Goal: Information Seeking & Learning: Learn about a topic

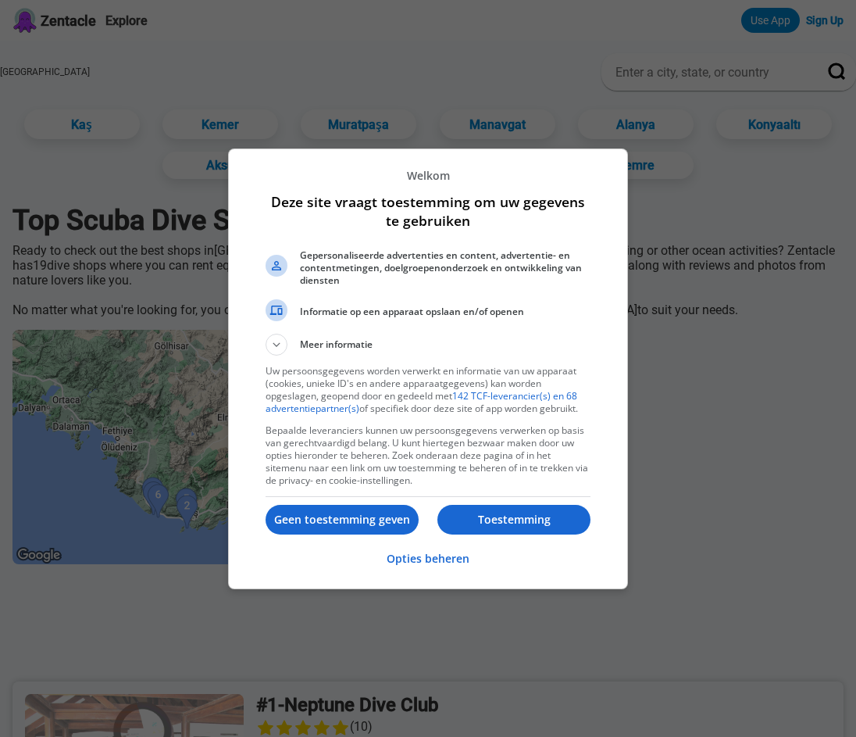
scroll to position [178, 0]
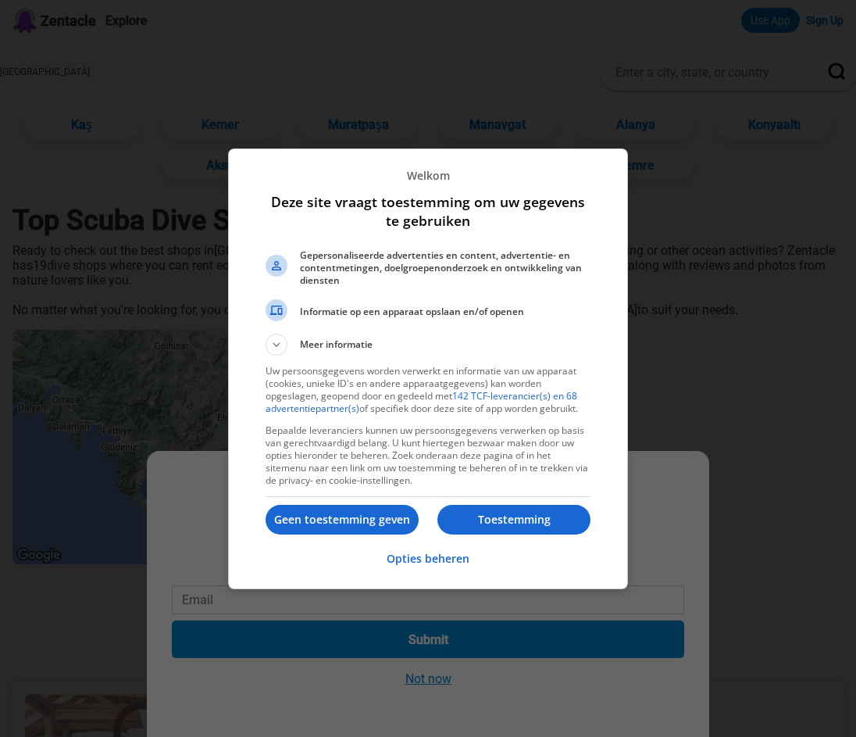
click at [489, 524] on p "Toestemming" at bounding box center [514, 520] width 153 height 16
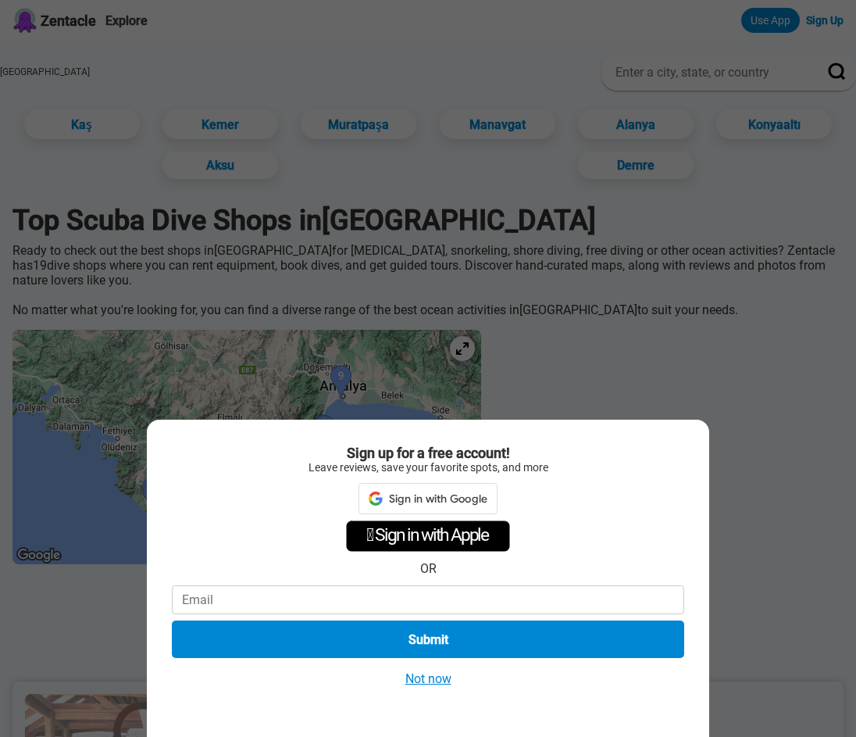
click at [638, 387] on div "Sign up for a free account! Leave reviews, save your favorite spots, and more S…" at bounding box center [428, 368] width 856 height 737
click at [656, 360] on div "Sign up for a free account! Leave reviews, save your favorite spots, and more …" at bounding box center [428, 368] width 856 height 737
click at [612, 371] on div "Sign up for a free account! Leave reviews, save your favorite spots, and more …" at bounding box center [428, 368] width 856 height 737
click at [582, 328] on div "Sign up for a free account! Leave reviews, save your favorite spots, and more …" at bounding box center [428, 368] width 856 height 737
click at [434, 677] on button "Not now" at bounding box center [428, 678] width 55 height 16
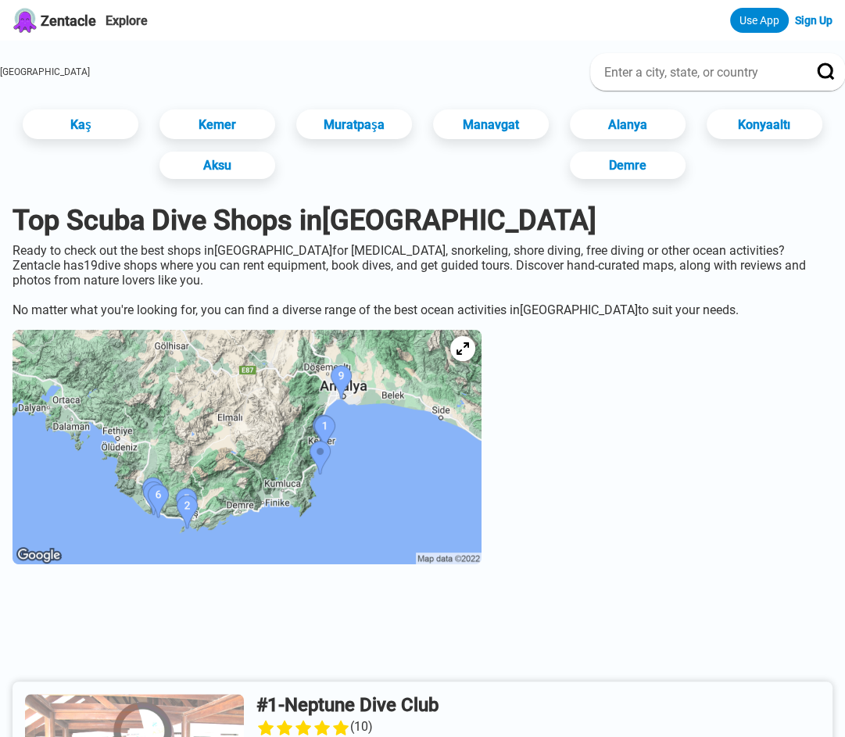
click at [381, 462] on img at bounding box center [247, 447] width 469 height 234
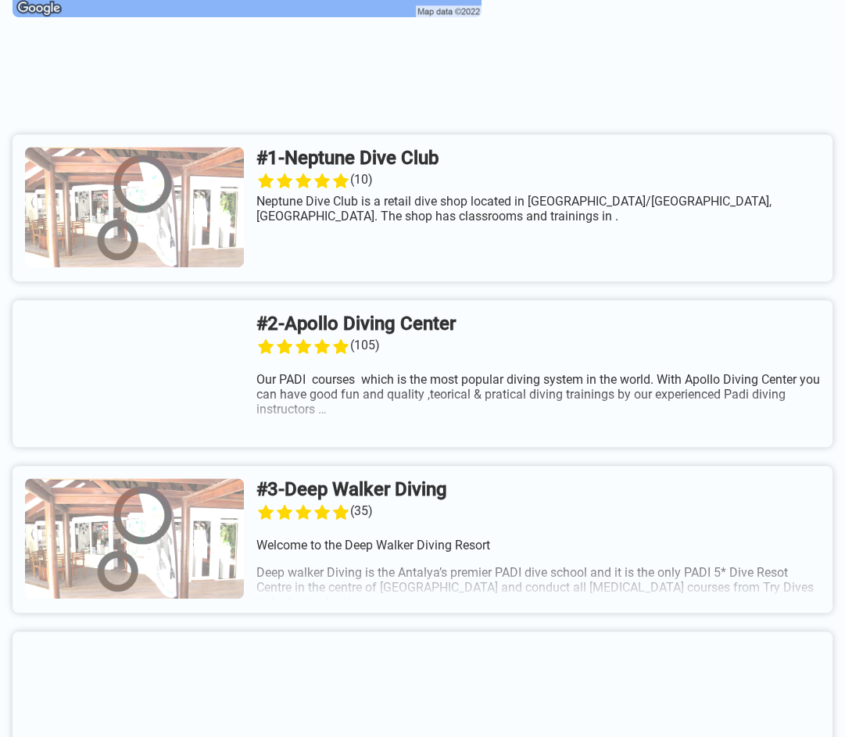
scroll to position [547, 0]
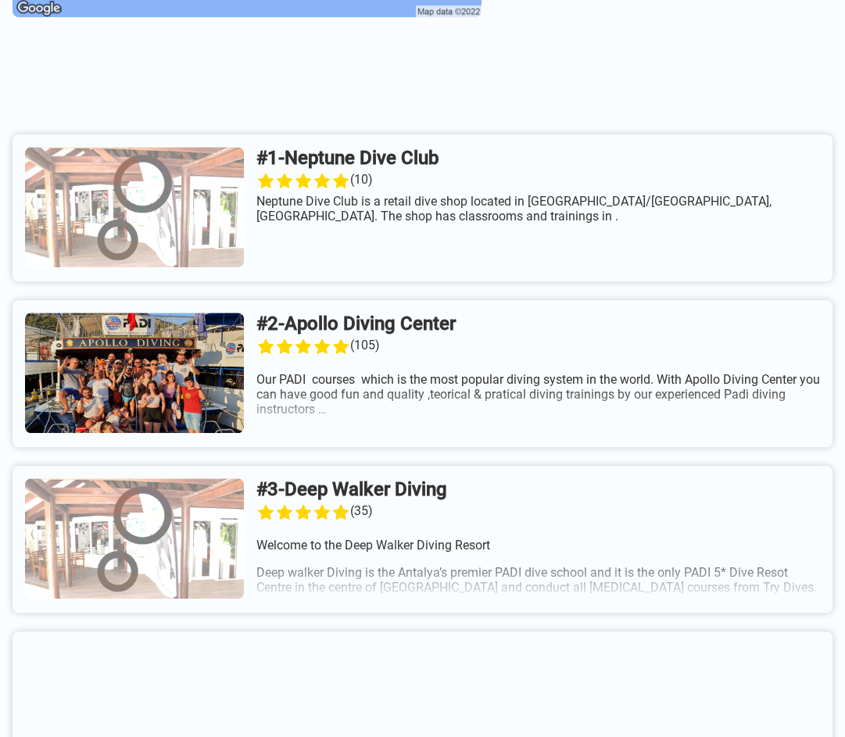
click at [466, 199] on link at bounding box center [423, 207] width 820 height 147
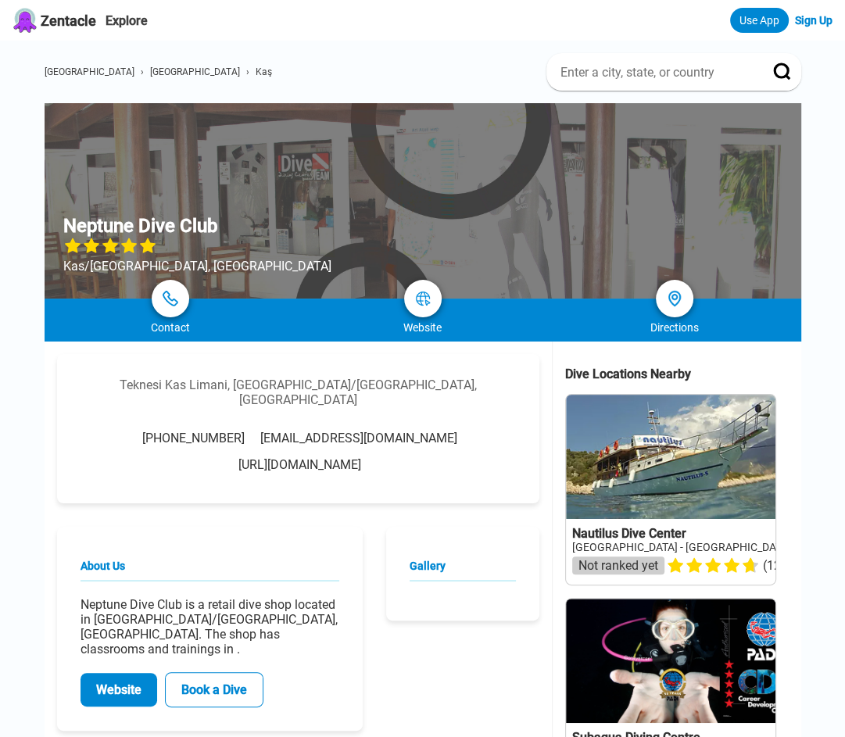
click at [464, 199] on div at bounding box center [423, 200] width 756 height 195
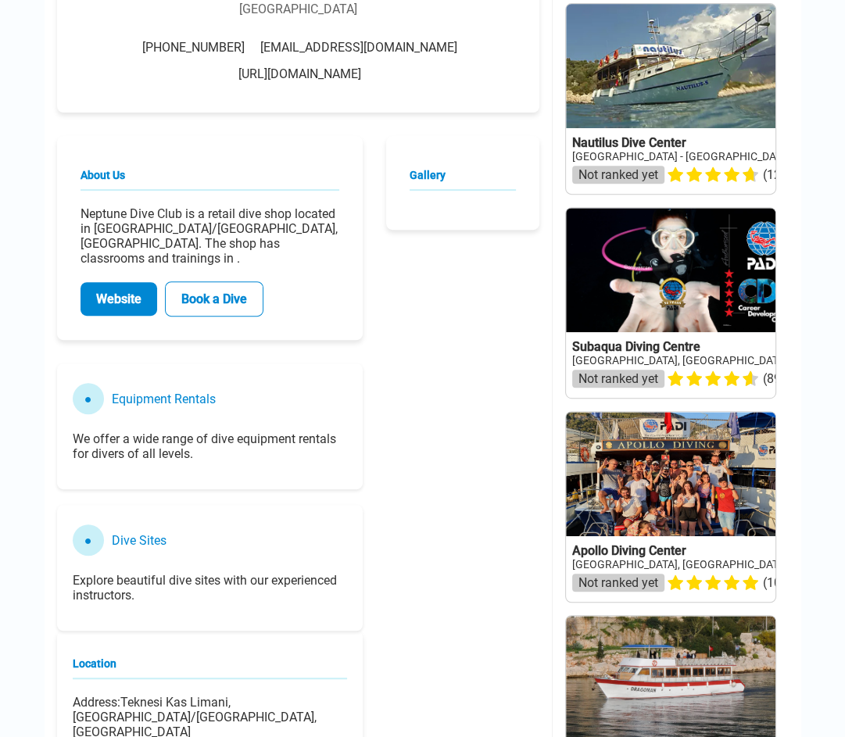
scroll to position [78, 0]
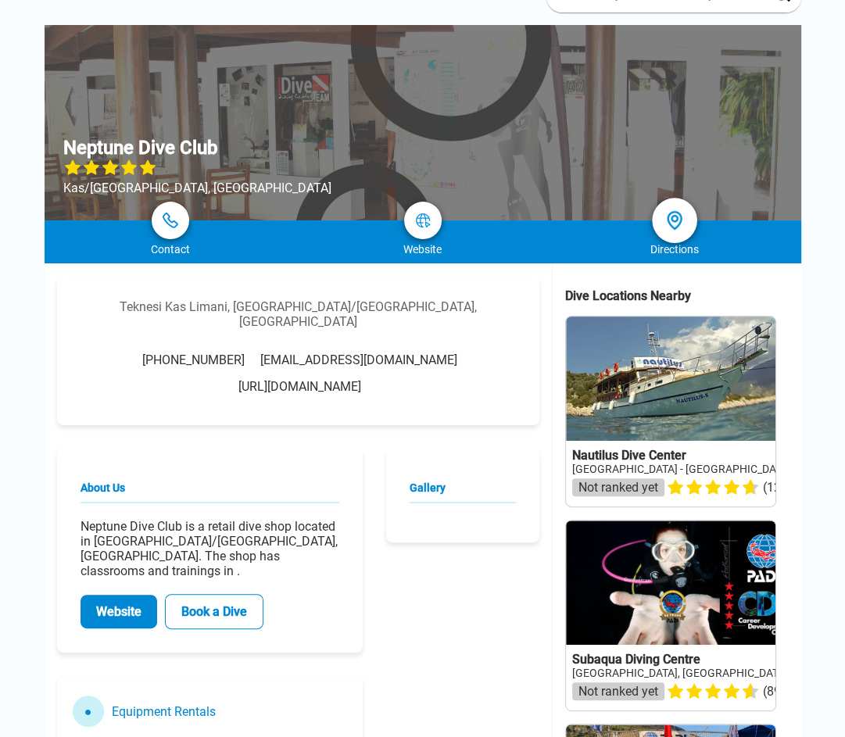
click at [657, 219] on link at bounding box center [674, 220] width 45 height 45
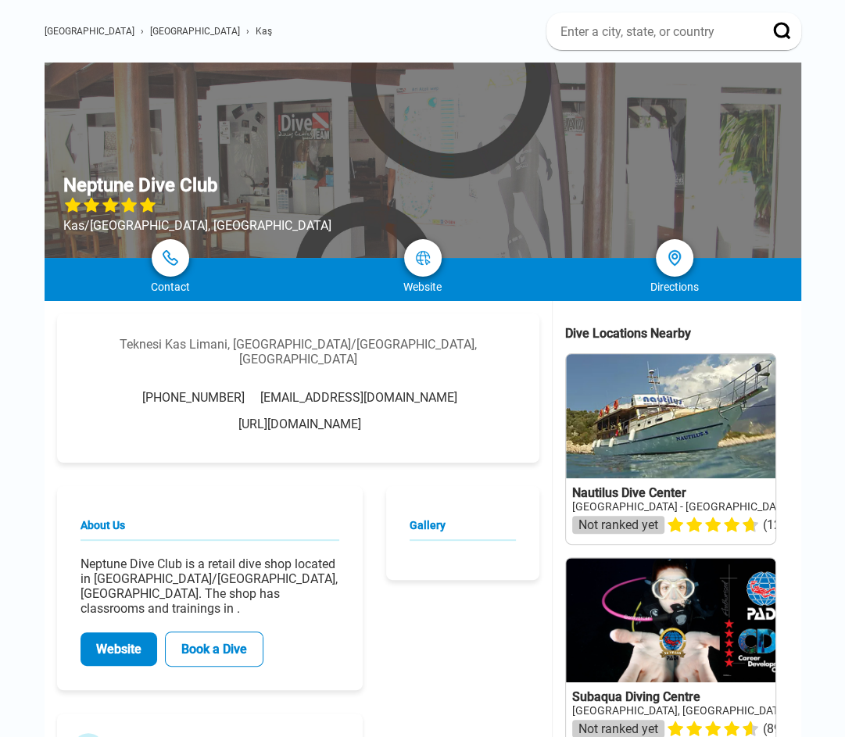
scroll to position [0, 0]
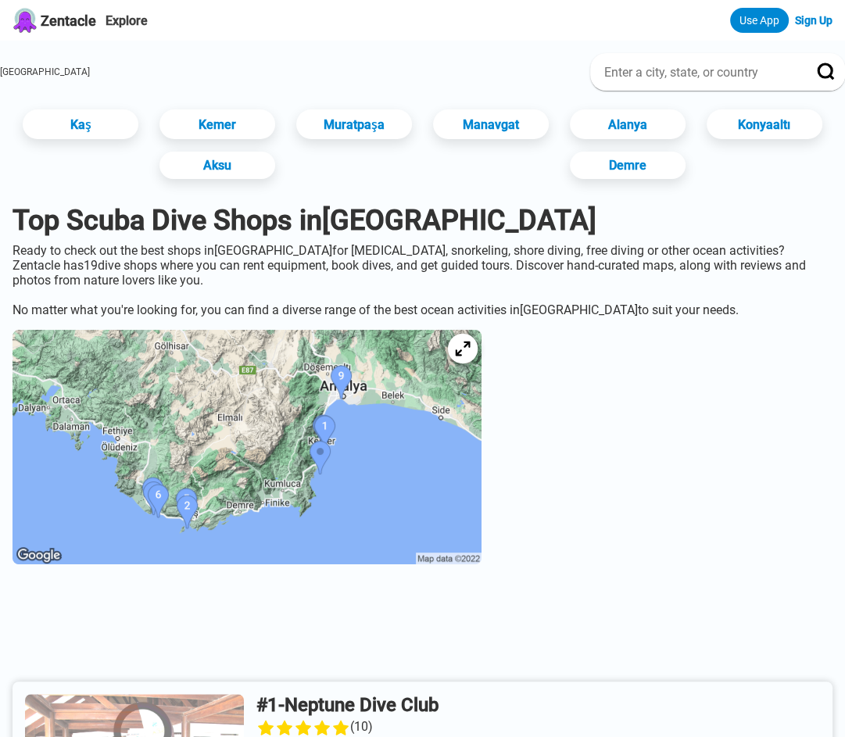
click at [477, 363] on div at bounding box center [463, 349] width 30 height 30
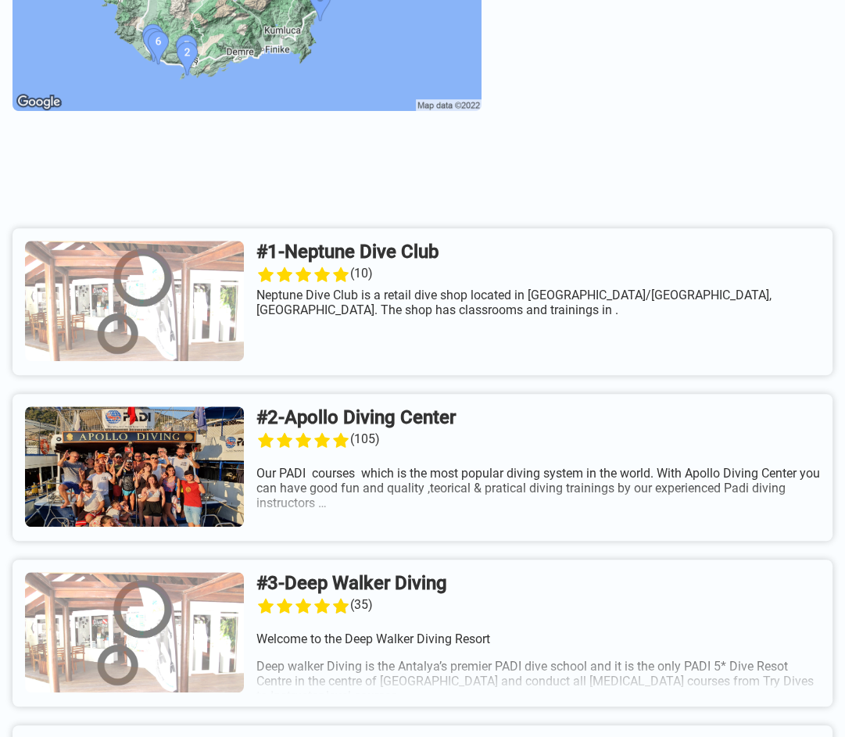
scroll to position [547, 0]
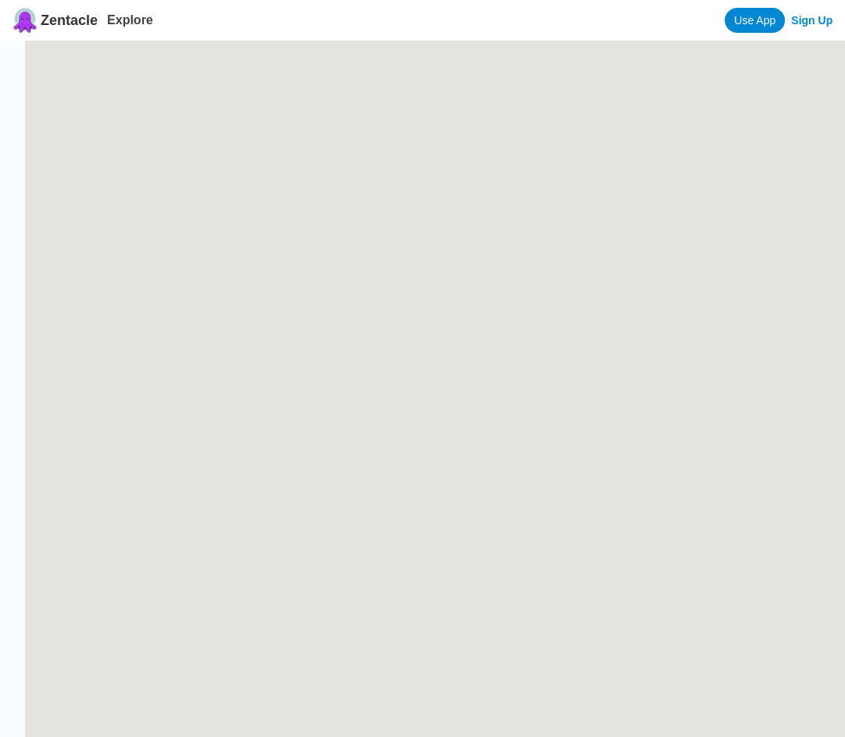
scroll to position [178, 0]
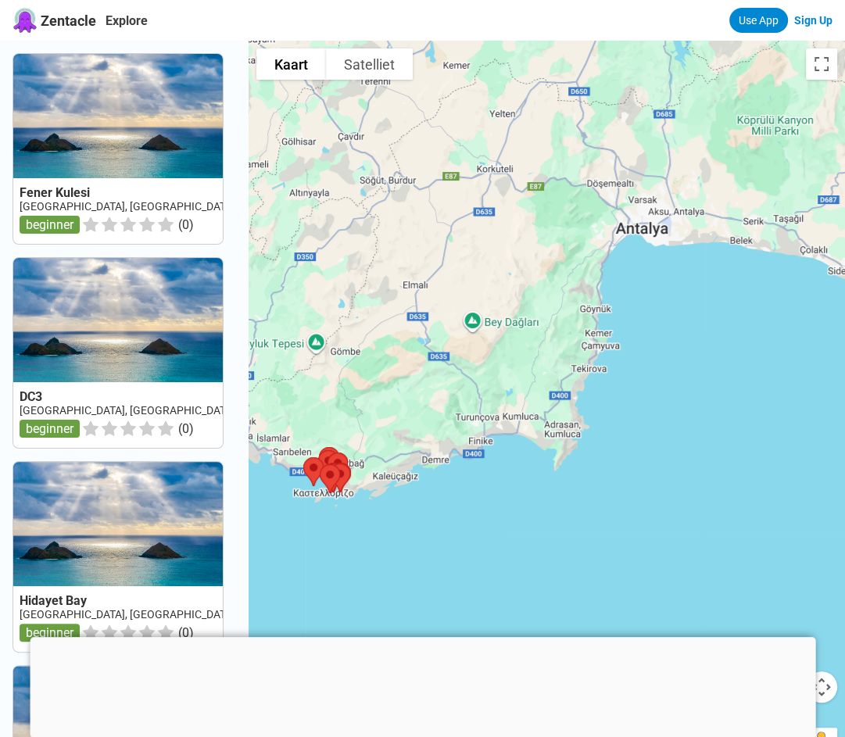
drag, startPoint x: 667, startPoint y: 408, endPoint x: 423, endPoint y: 496, distance: 260.0
click at [423, 496] on div at bounding box center [546, 409] width 596 height 737
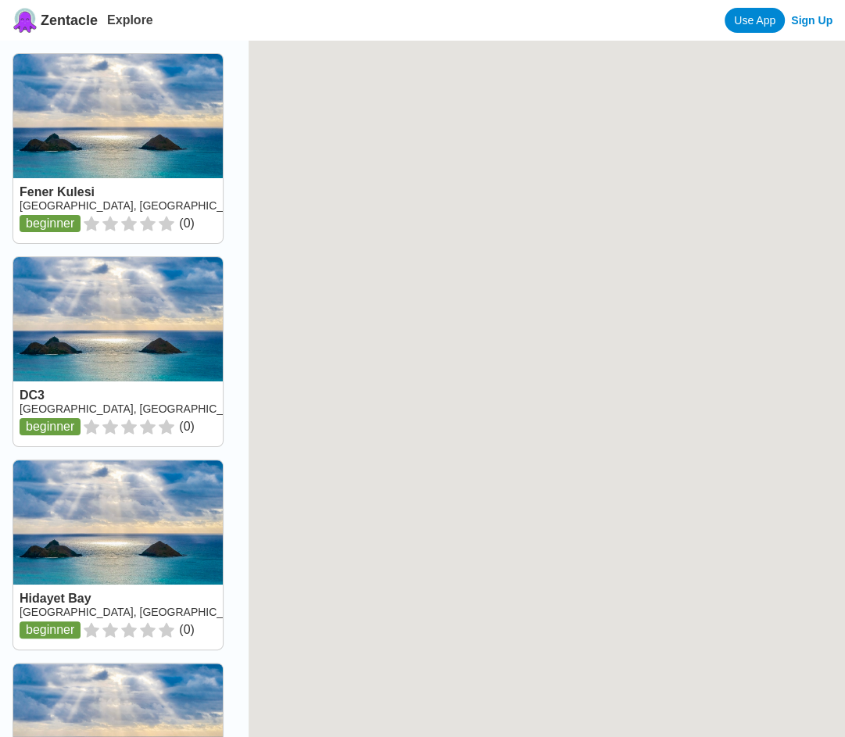
scroll to position [178, 0]
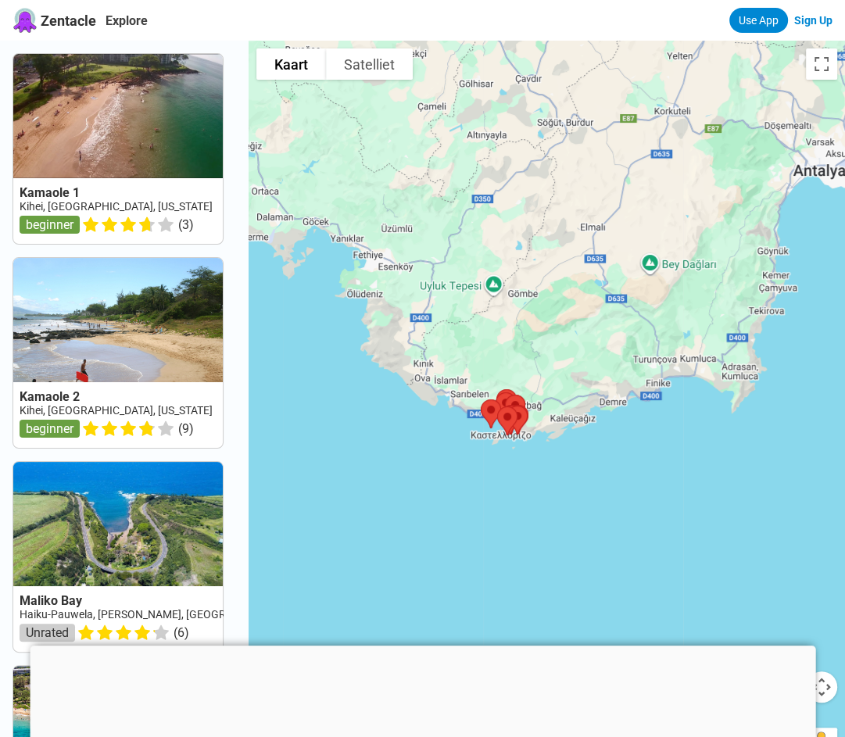
drag, startPoint x: 630, startPoint y: 395, endPoint x: 373, endPoint y: 477, distance: 269.8
click at [373, 477] on div at bounding box center [546, 409] width 596 height 737
